Goal: Task Accomplishment & Management: Use online tool/utility

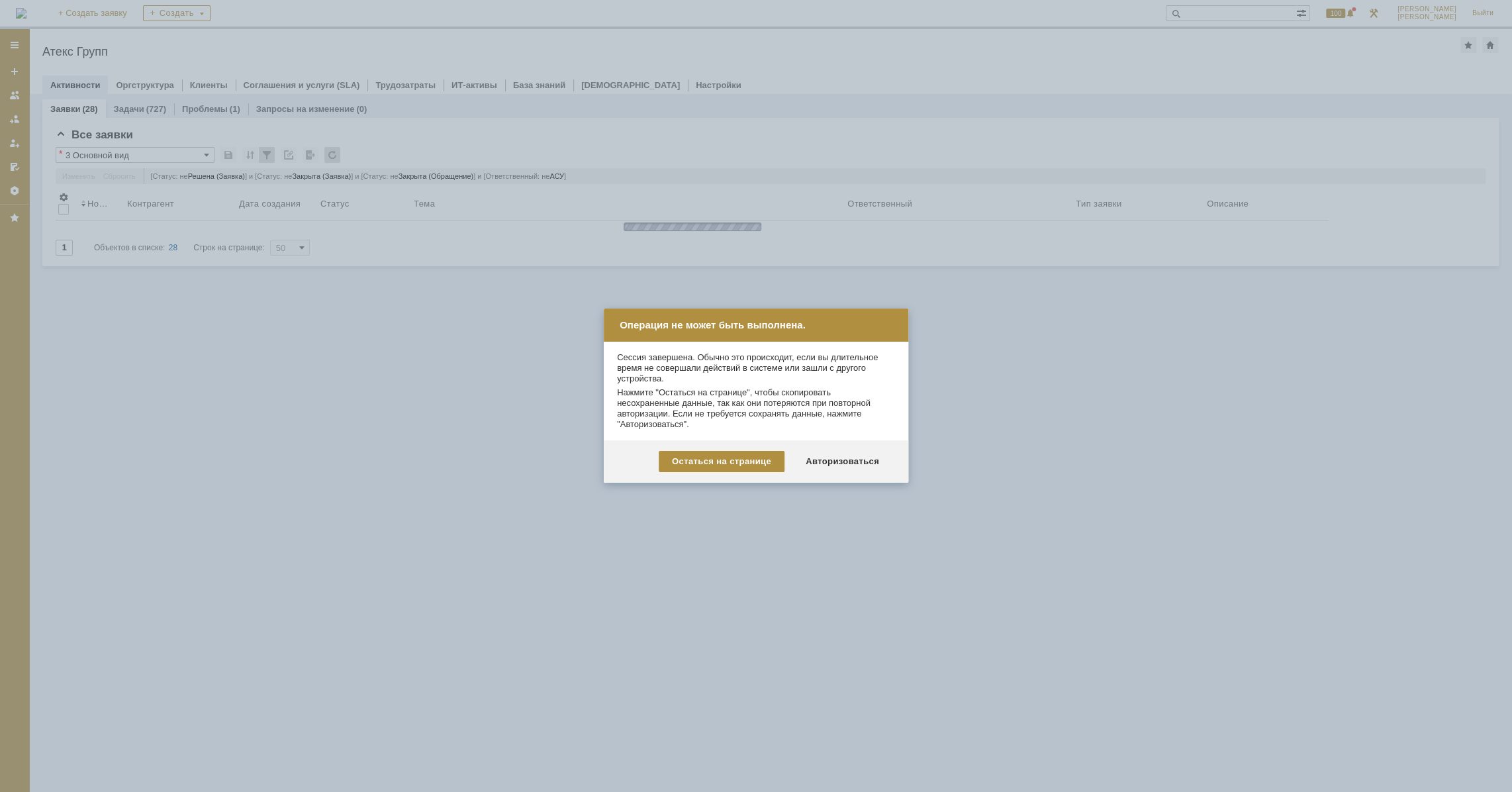
click at [852, 461] on div "Авторизоваться" at bounding box center [842, 462] width 100 height 21
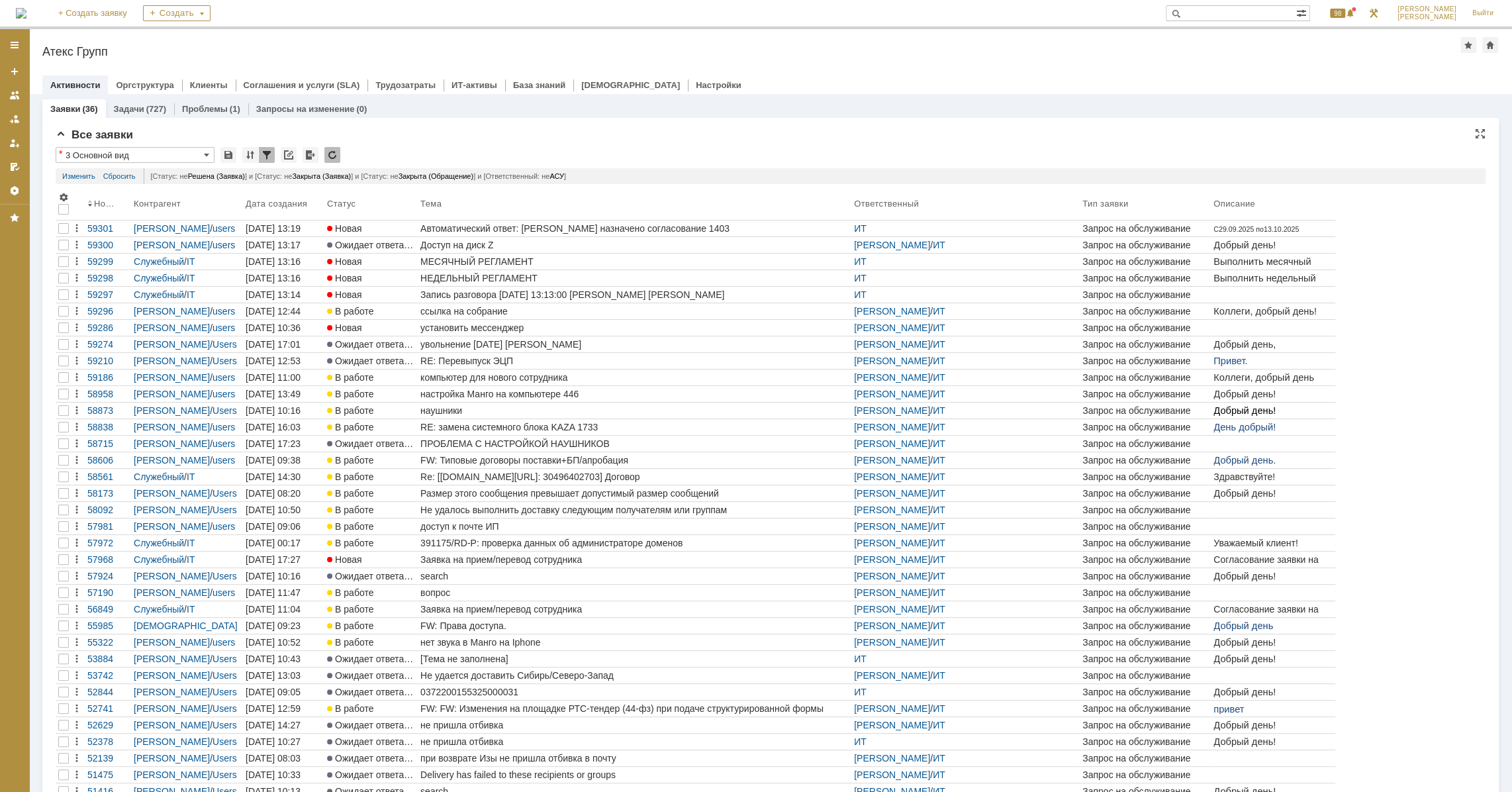
click at [1411, 357] on div "Номер Контрагент Дата создания Статус Тема Ответственный Тип заявки Описание 59…" at bounding box center [770, 502] width 1429 height 627
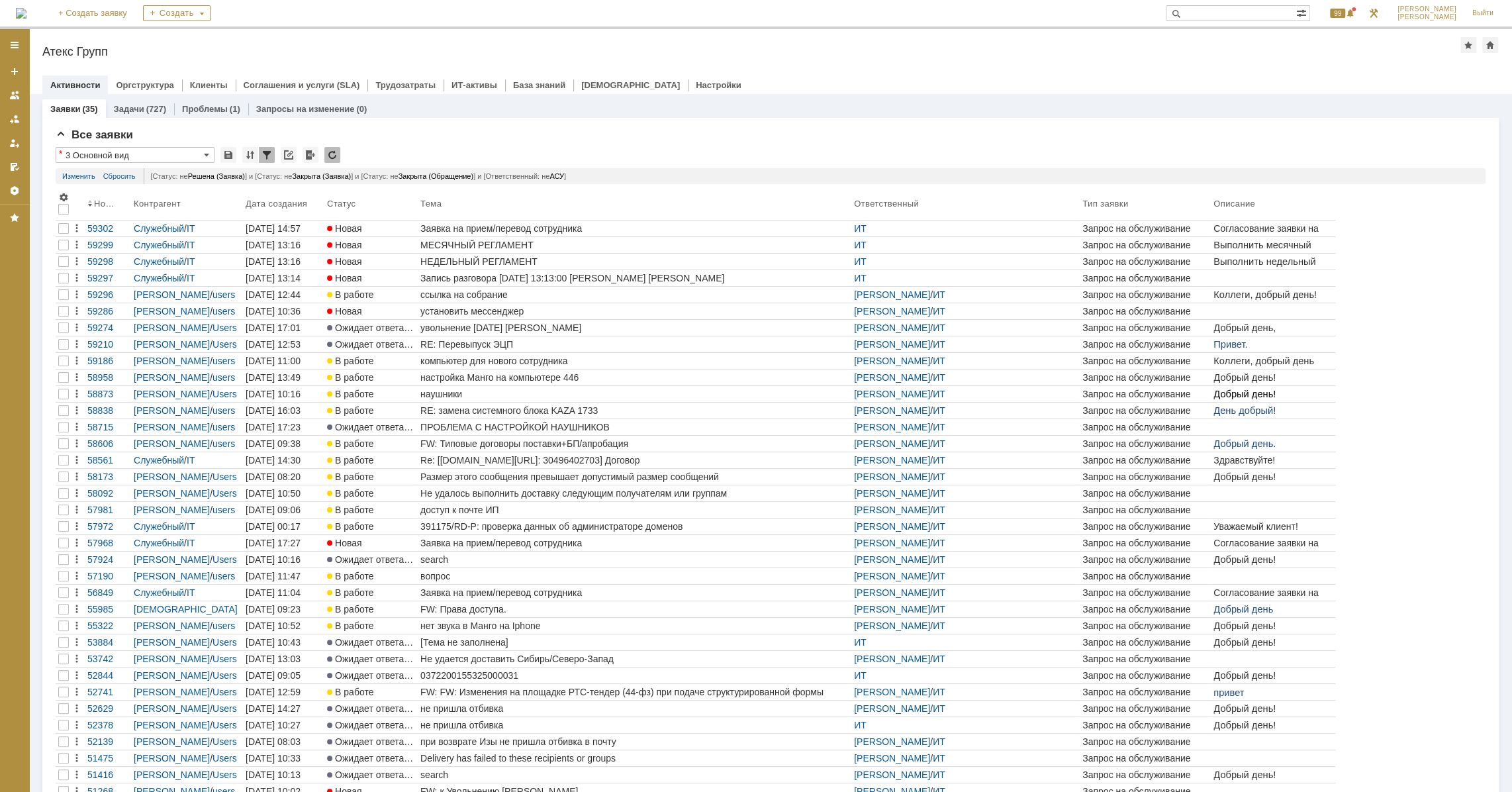
click at [525, 225] on div "Заявка на прием/перевод сотрудника" at bounding box center [634, 228] width 428 height 11
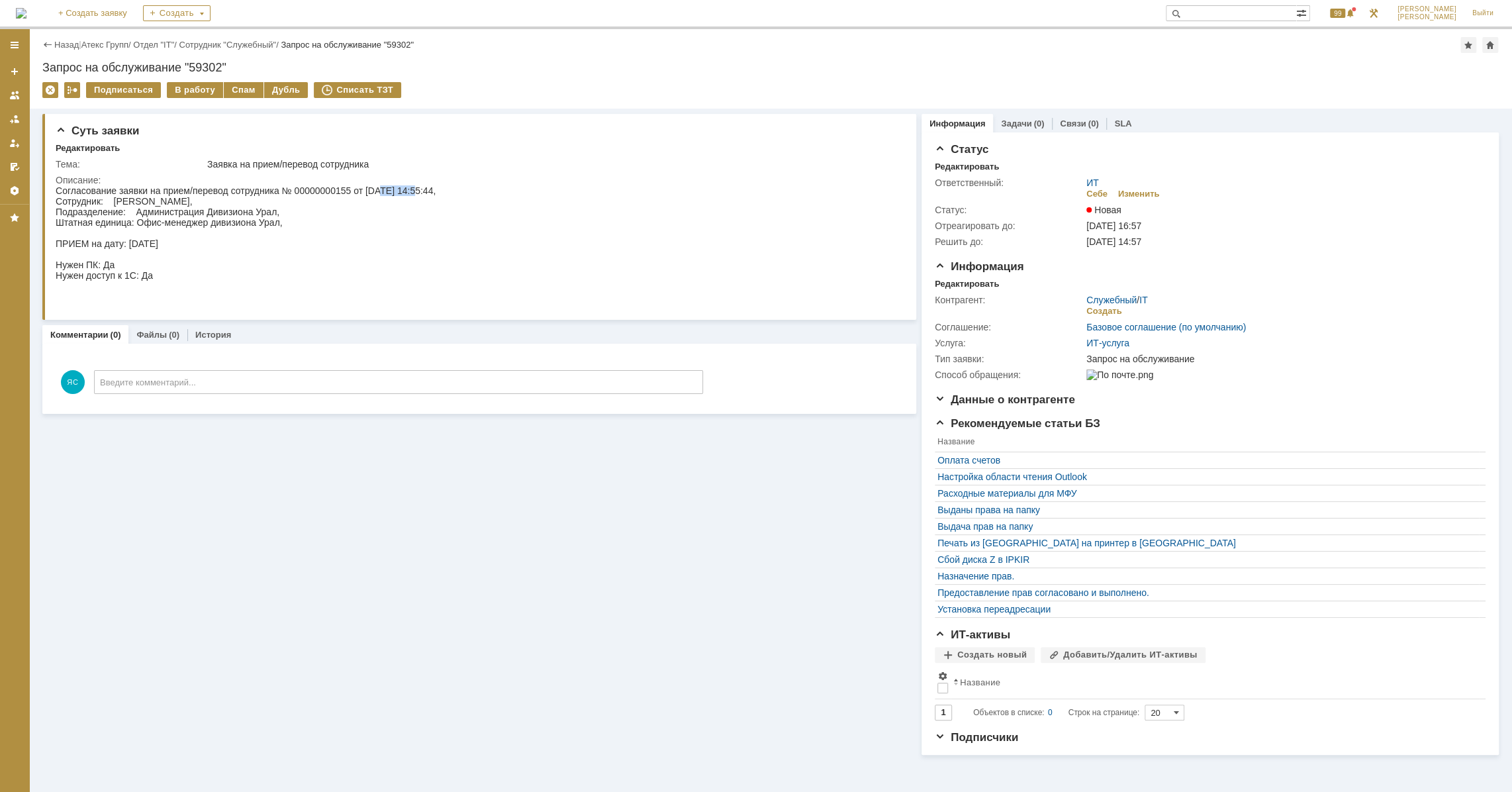
click at [413, 191] on div "Согласование заявки на прием/перевод сотрудника № 00000000155 от [DATE] 14:55:4…" at bounding box center [245, 243] width 380 height 116
click at [213, 215] on div "Согласование заявки на прием/перевод сотрудника № 00000000155 от [DATE] 14:55:4…" at bounding box center [245, 243] width 380 height 116
click at [161, 208] on div "Согласование заявки на прием/перевод сотрудника № 00000000155 от [DATE] 14:55:4…" at bounding box center [245, 243] width 380 height 116
click at [193, 215] on div "Согласование заявки на прием/перевод сотрудника № 00000000155 от [DATE] 14:55:4…" at bounding box center [245, 243] width 380 height 116
drag, startPoint x: 212, startPoint y: 223, endPoint x: 227, endPoint y: 224, distance: 15.0
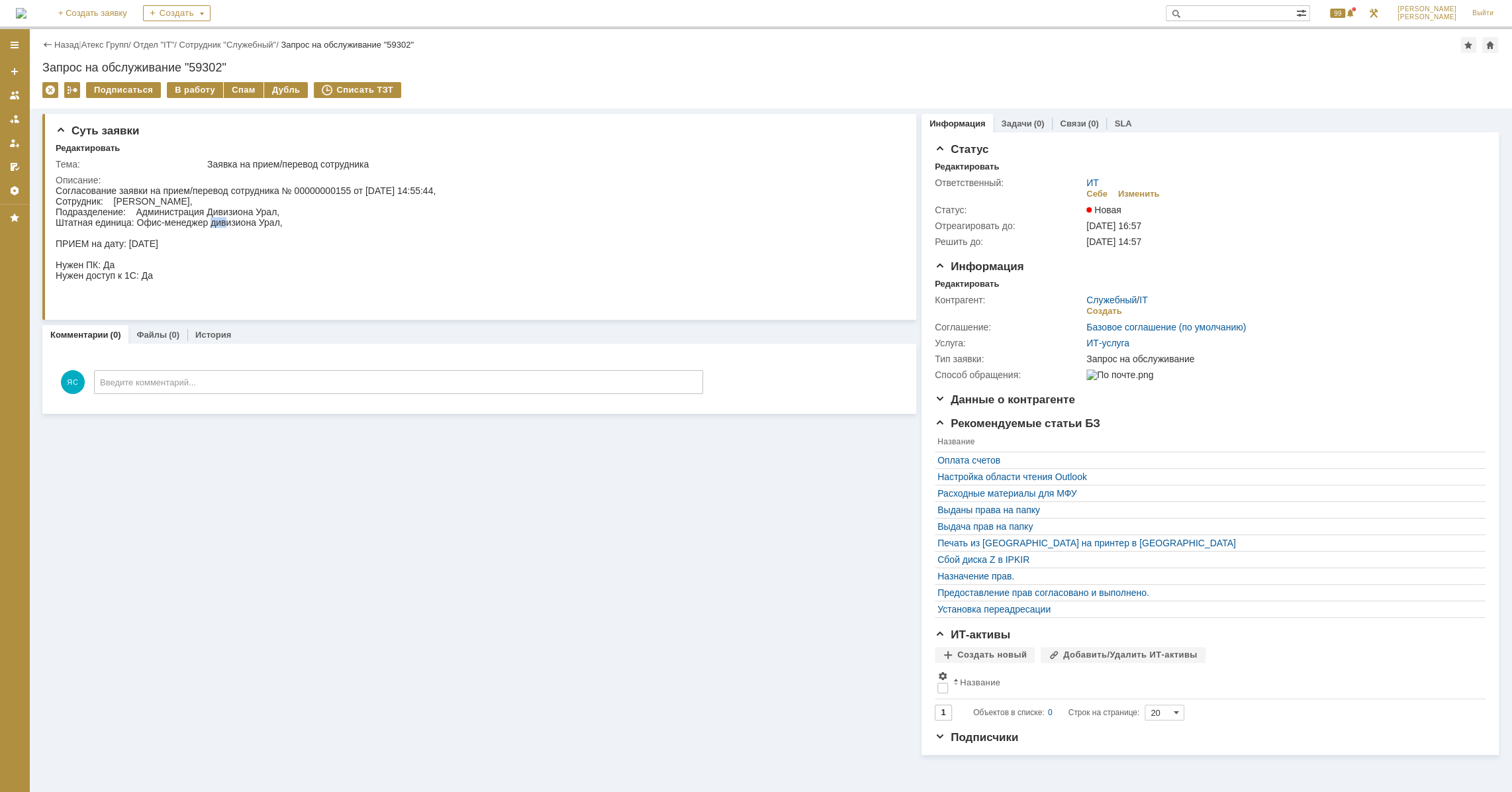
click at [227, 224] on div "Согласование заявки на прием/перевод сотрудника № 00000000155 от [DATE] 14:55:4…" at bounding box center [245, 243] width 380 height 116
click at [243, 225] on div "Согласование заявки на прием/перевод сотрудника № 00000000155 от [DATE] 14:55:4…" at bounding box center [245, 243] width 380 height 116
click at [1101, 192] on div "Себе" at bounding box center [1097, 193] width 21 height 11
click at [188, 83] on div "В работу" at bounding box center [195, 90] width 56 height 16
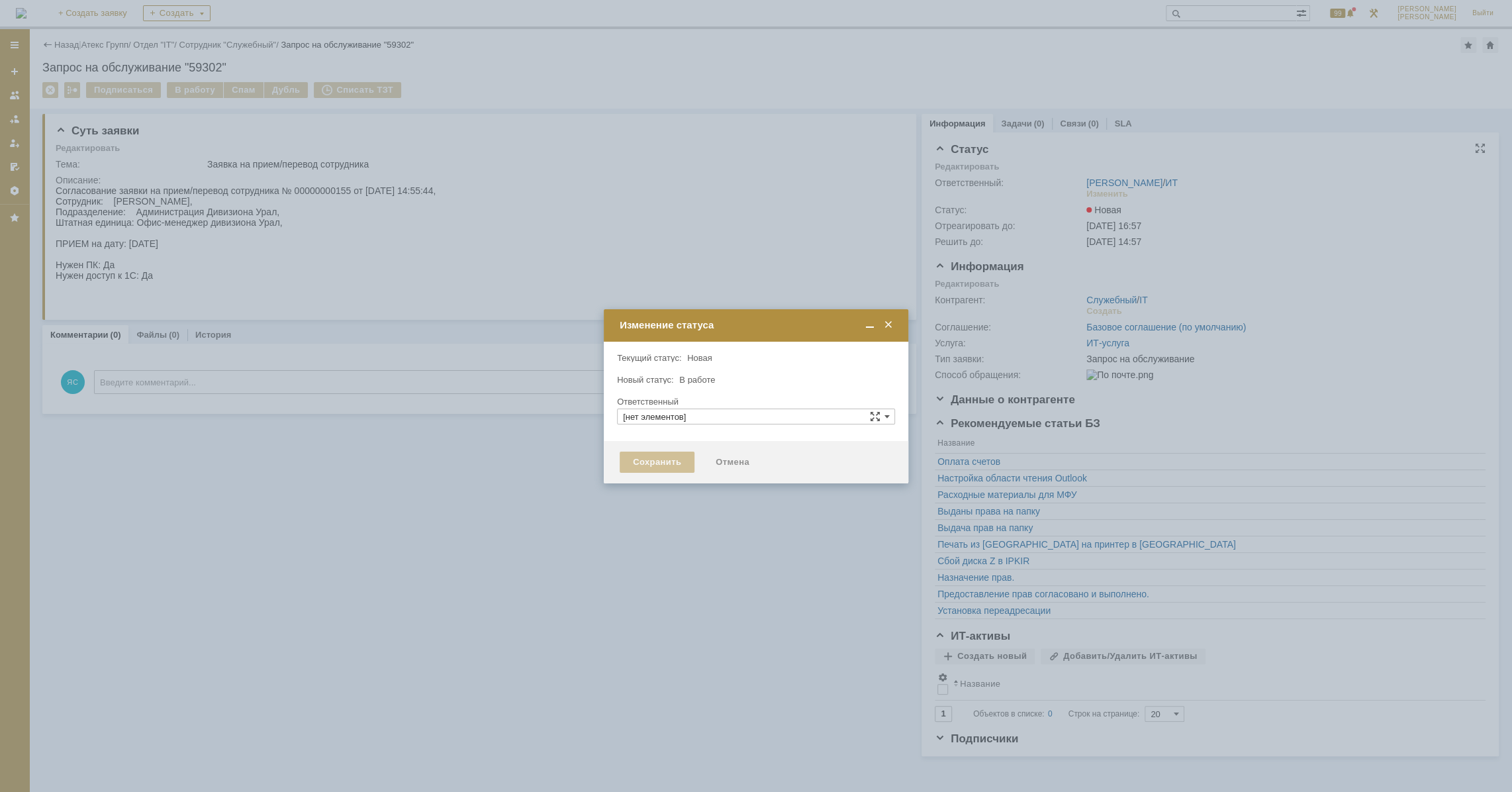
type input "[PERSON_NAME]"
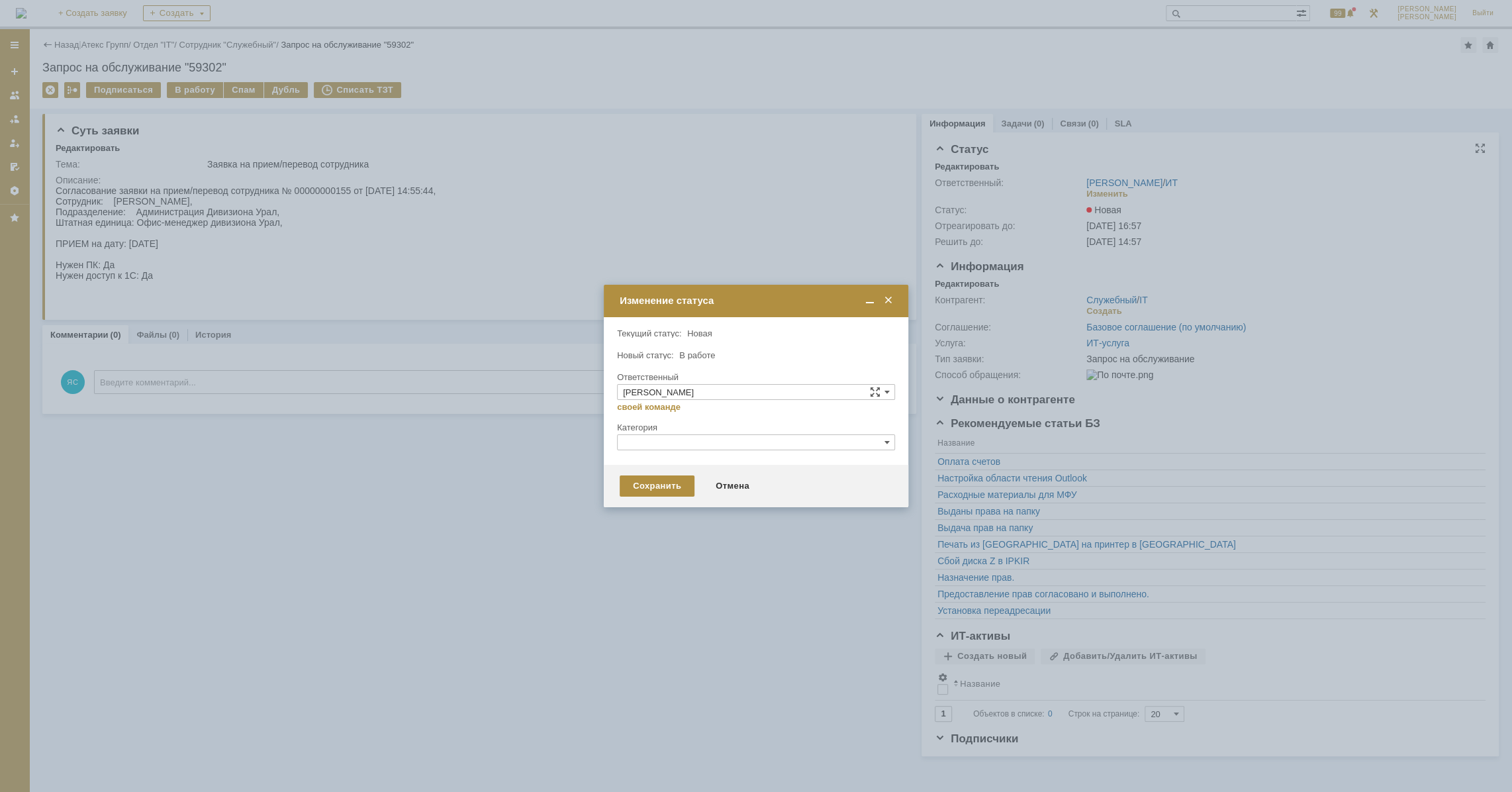
click at [659, 467] on div "Сохранить Отмена" at bounding box center [755, 485] width 305 height 42
click at [655, 484] on div "Сохранить" at bounding box center [657, 486] width 75 height 21
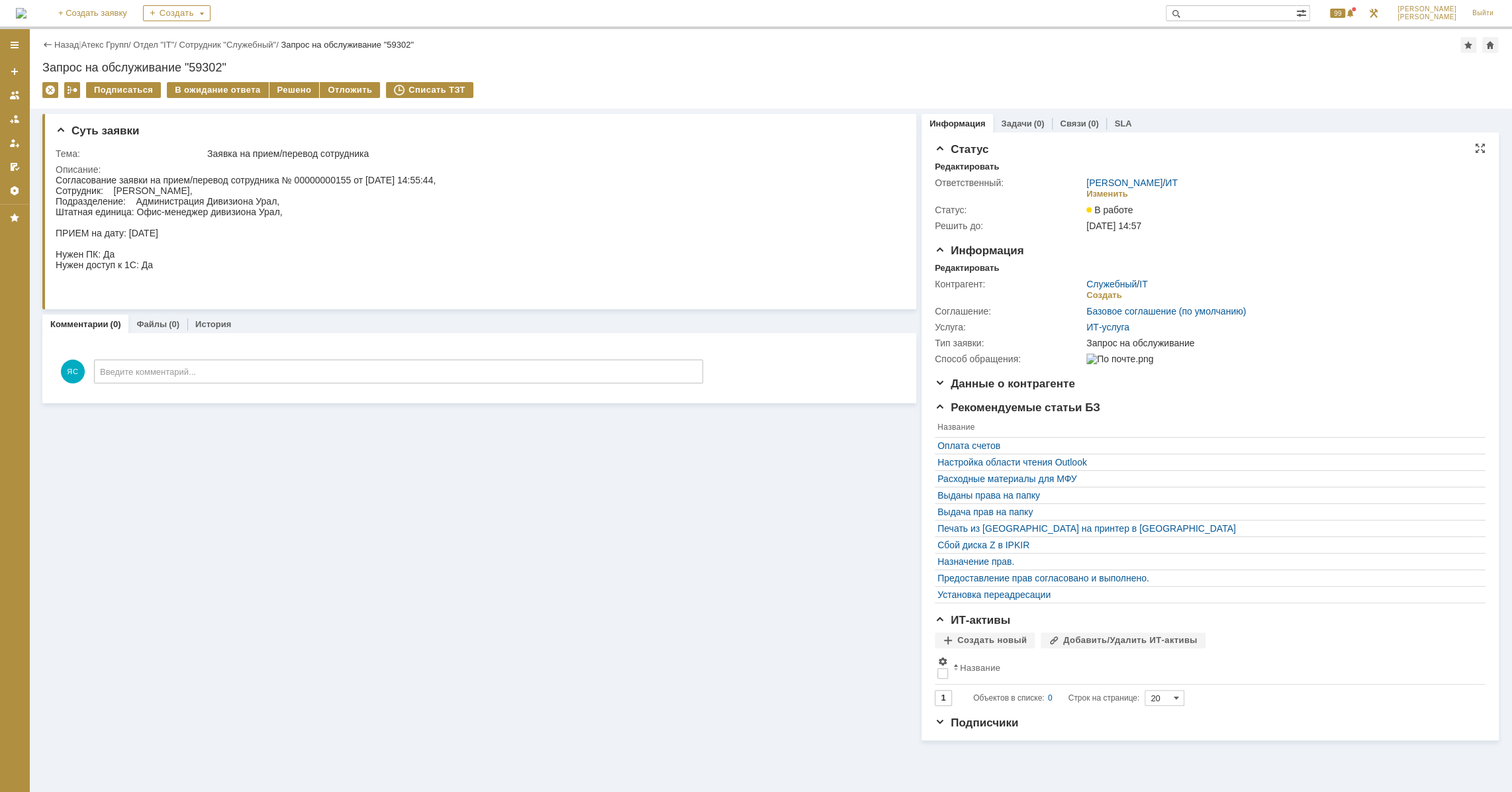
click at [511, 464] on div "Суть заявки Тема: Заявка на прием/перевод сотрудника Описание: Комментарии (0) …" at bounding box center [479, 424] width 874 height 631
drag, startPoint x: 192, startPoint y: 198, endPoint x: 257, endPoint y: 206, distance: 65.5
click at [257, 206] on div "Согласование заявки на прием/перевод сотрудника № 00000000155 от [DATE] 14:55:4…" at bounding box center [245, 233] width 380 height 116
